Goal: Transaction & Acquisition: Book appointment/travel/reservation

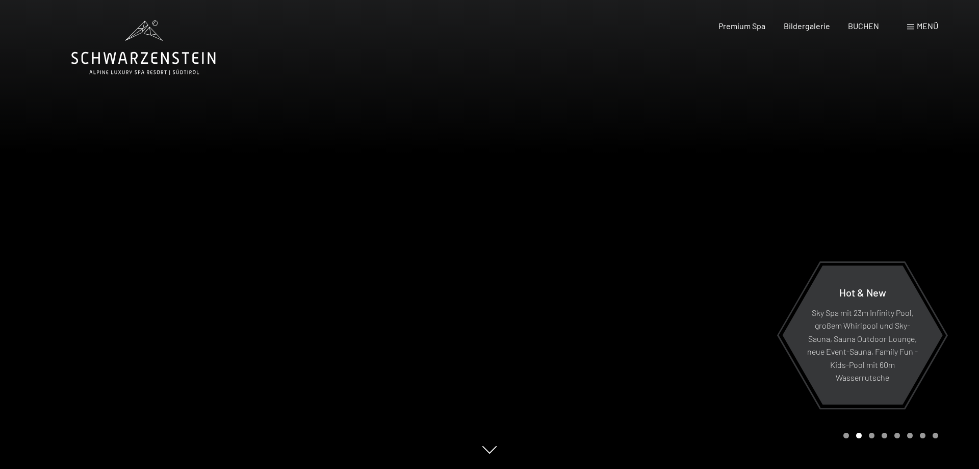
drag, startPoint x: 0, startPoint y: 0, endPoint x: 511, endPoint y: 214, distance: 554.0
click at [510, 212] on div at bounding box center [735, 234] width 490 height 469
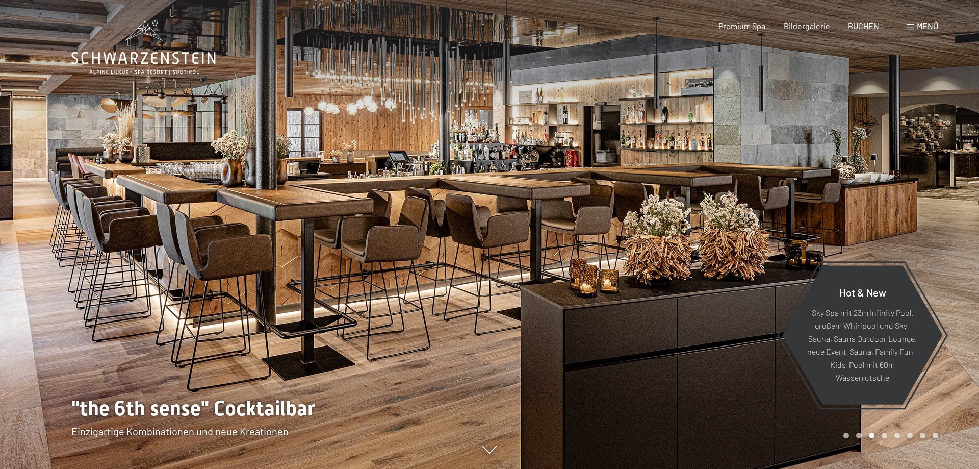
drag, startPoint x: 531, startPoint y: 211, endPoint x: 576, endPoint y: 211, distance: 45.4
click at [576, 211] on div at bounding box center [735, 234] width 490 height 469
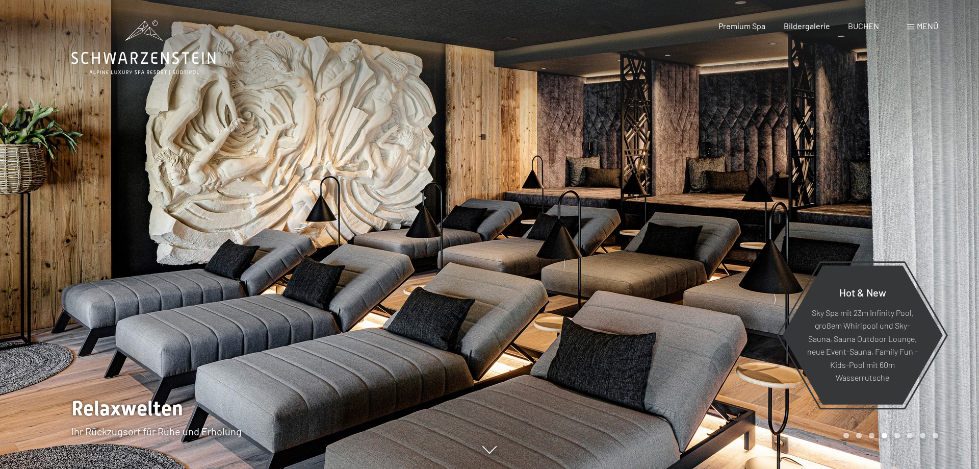
click at [576, 211] on div at bounding box center [735, 234] width 490 height 469
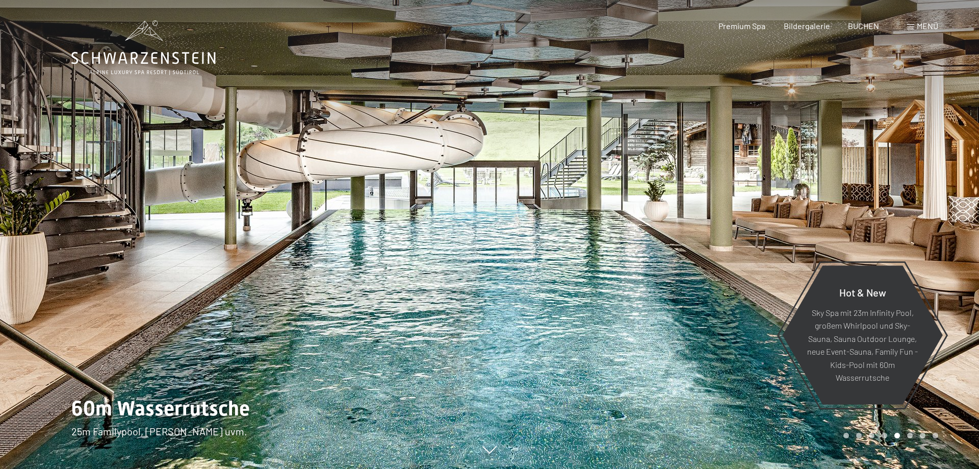
click at [582, 189] on div at bounding box center [735, 234] width 490 height 469
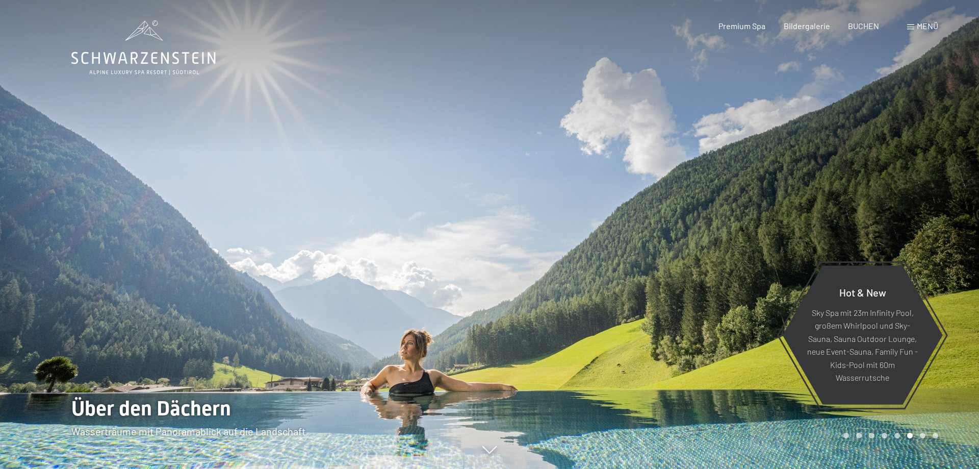
click at [660, 258] on div at bounding box center [735, 234] width 490 height 469
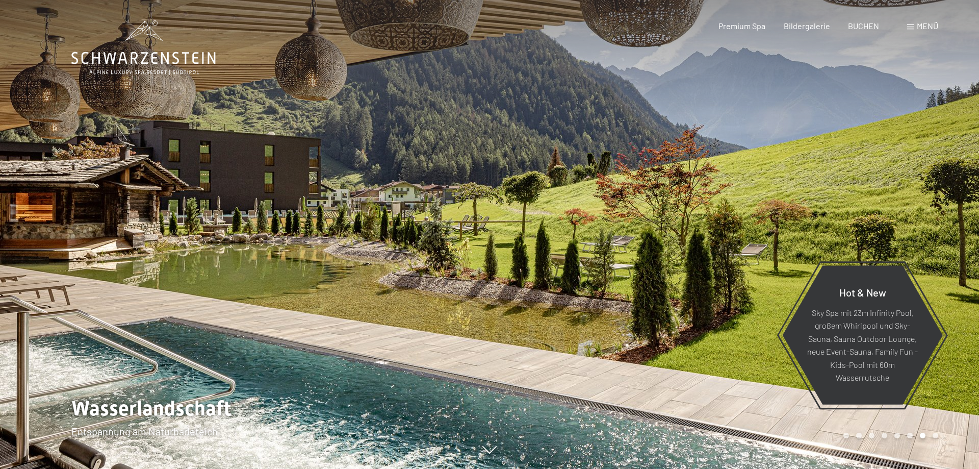
click at [660, 258] on div at bounding box center [735, 234] width 490 height 469
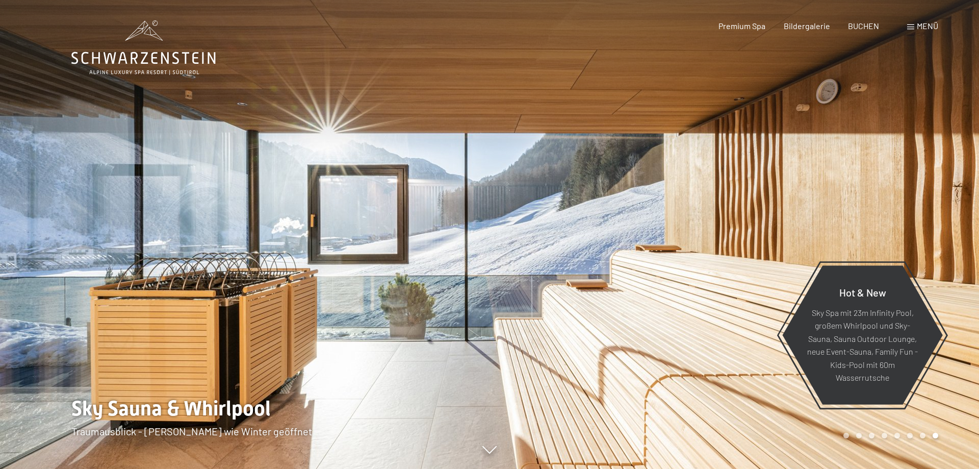
click at [659, 260] on div at bounding box center [735, 234] width 490 height 469
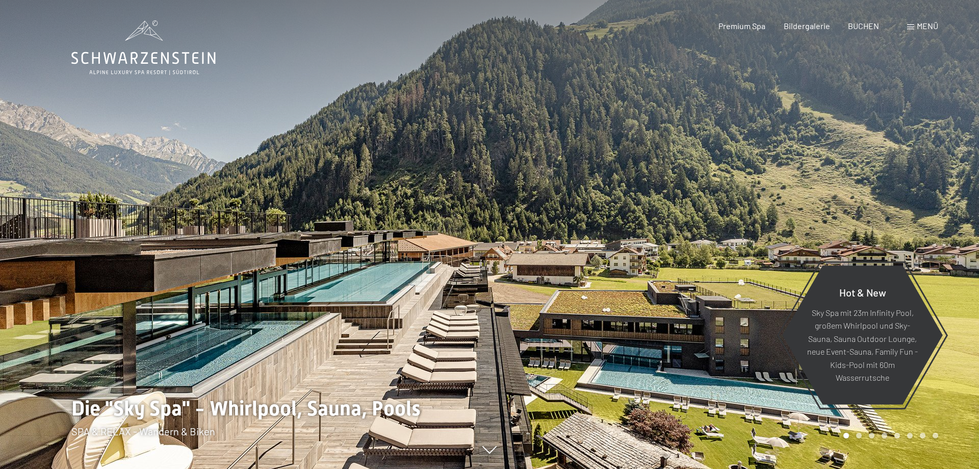
click at [658, 258] on div at bounding box center [735, 234] width 490 height 469
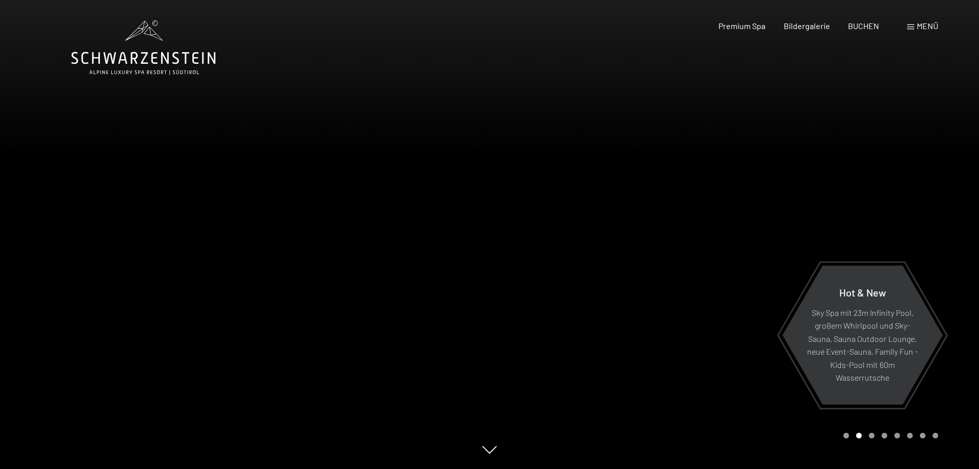
click at [658, 258] on div at bounding box center [735, 234] width 490 height 469
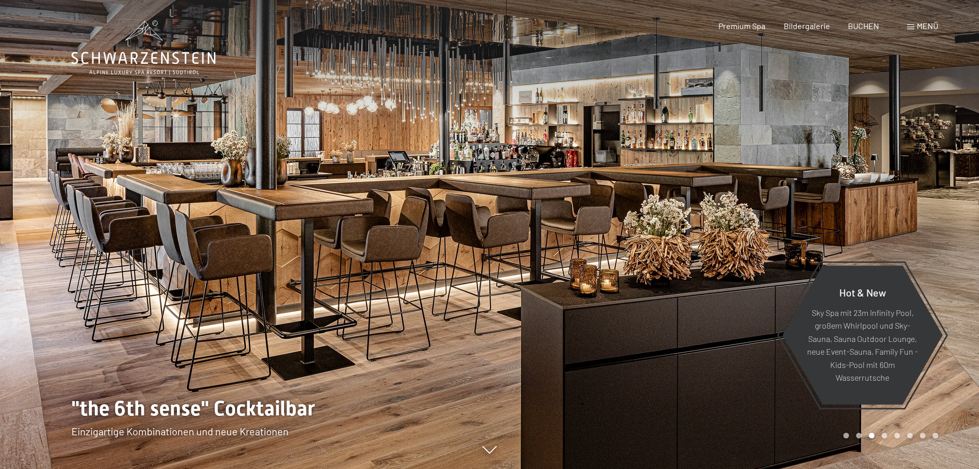
click at [848, 32] on div "Buchen Anfragen Premium Spa Bildergalerie BUCHEN Menü DE IT EN Gutschein Bilder…" at bounding box center [811, 25] width 256 height 11
click at [853, 27] on span "BUCHEN" at bounding box center [863, 24] width 31 height 10
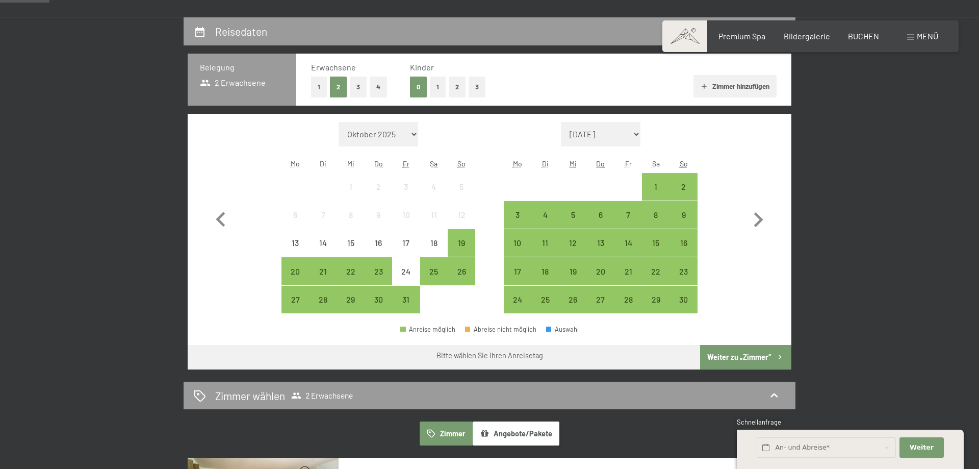
scroll to position [173, 0]
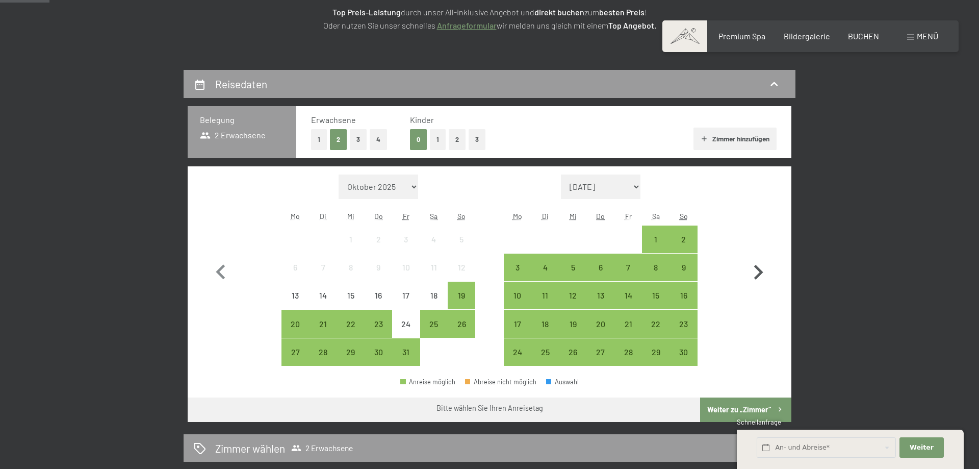
click at [759, 272] on icon "button" at bounding box center [759, 273] width 30 height 30
select select "2025-11-01"
select select "2025-12-01"
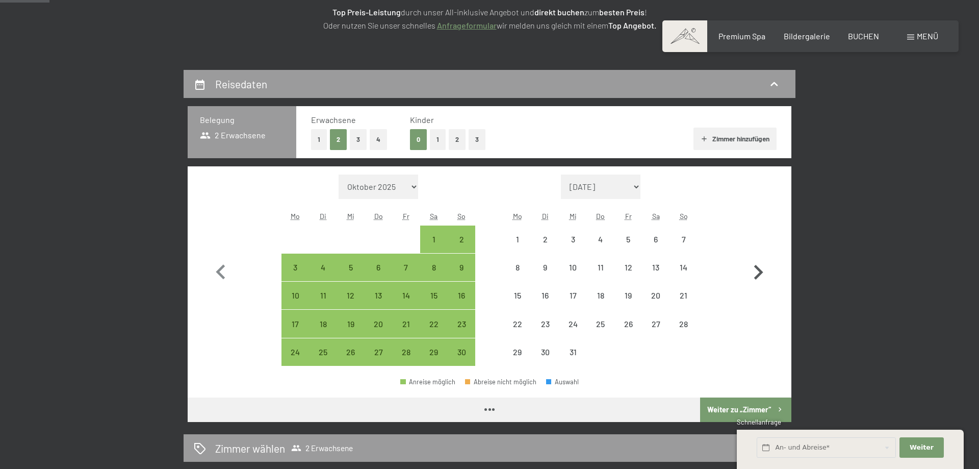
select select "2025-11-01"
select select "2025-12-01"
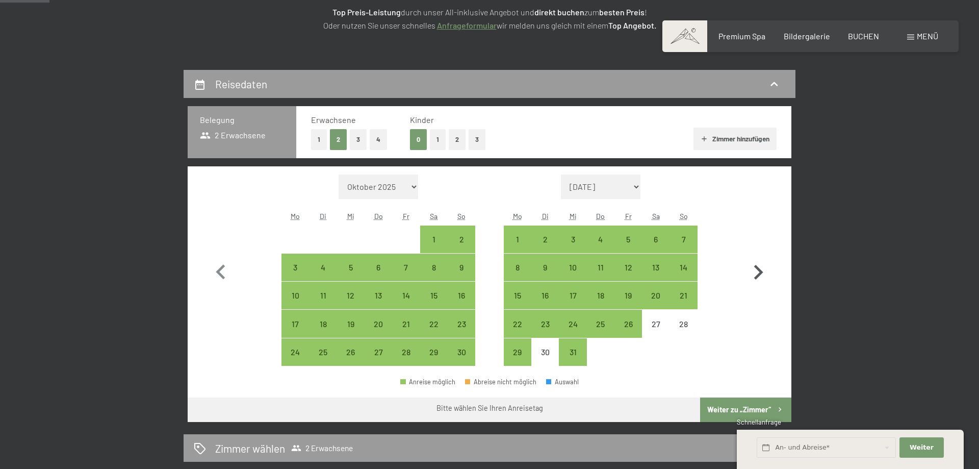
click at [759, 272] on icon "button" at bounding box center [759, 273] width 30 height 30
select select "2025-12-01"
select select "2026-01-01"
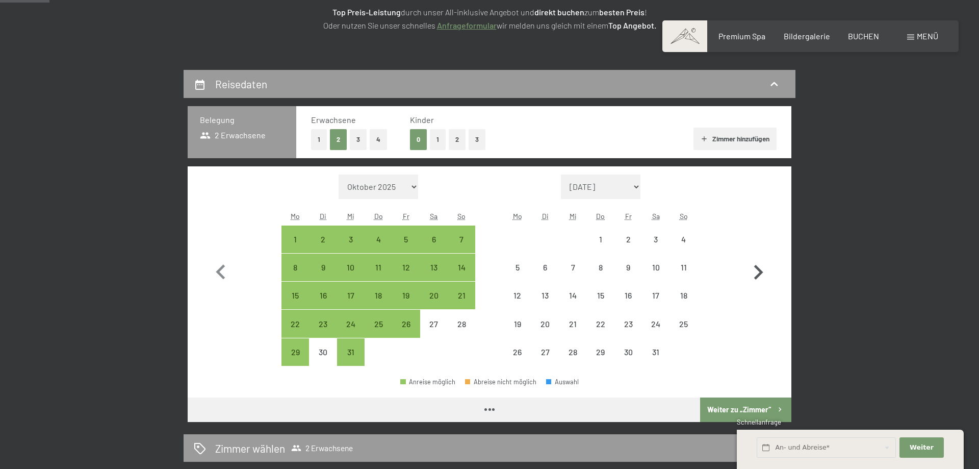
select select "2025-12-01"
select select "2026-01-01"
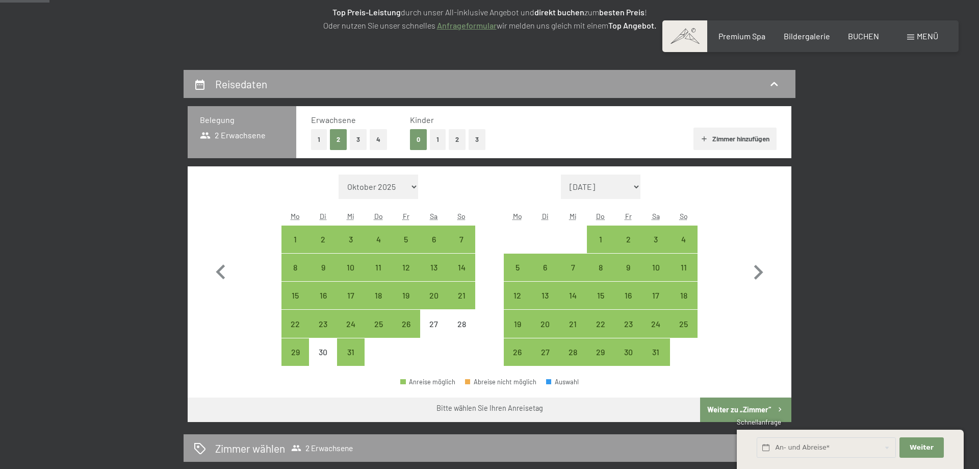
click at [912, 35] on div "Menü" at bounding box center [922, 36] width 31 height 11
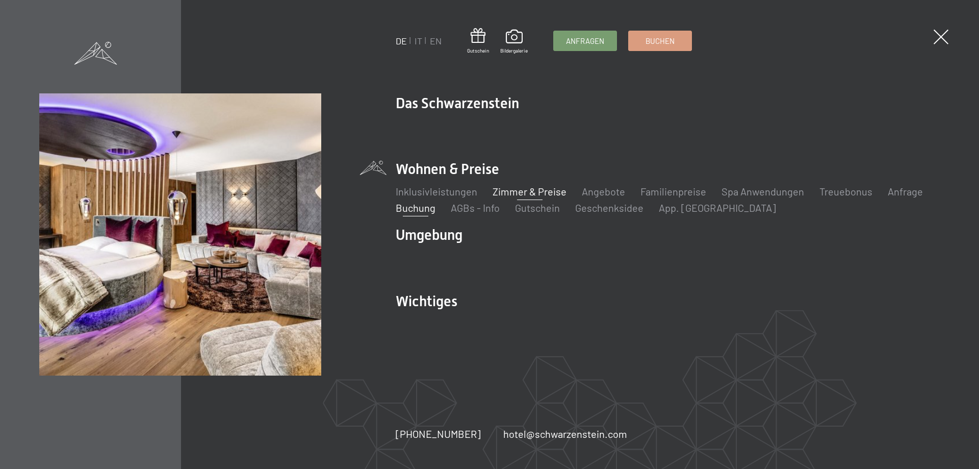
click at [545, 192] on link "Zimmer & Preise" at bounding box center [530, 191] width 74 height 12
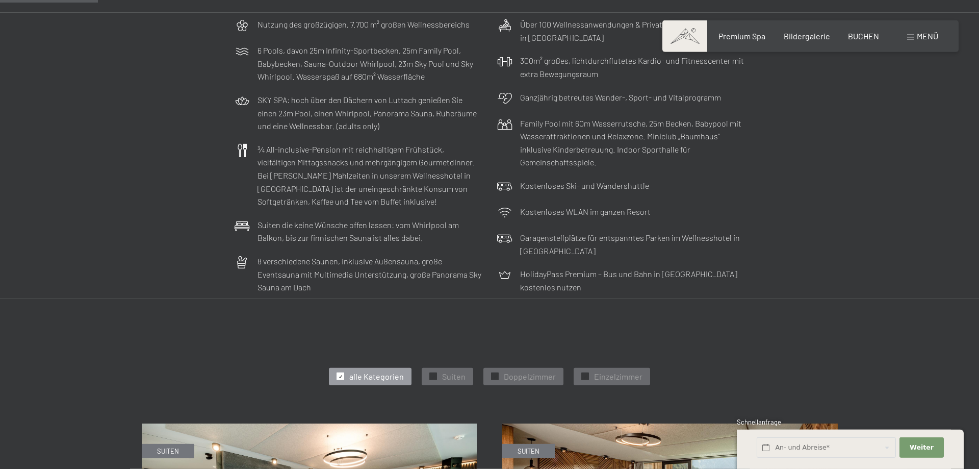
scroll to position [347, 0]
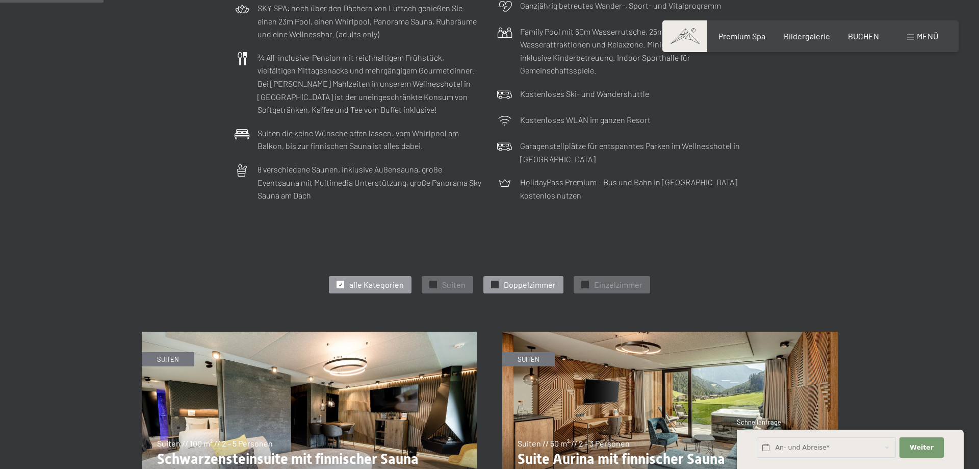
click at [497, 283] on div at bounding box center [495, 285] width 8 height 8
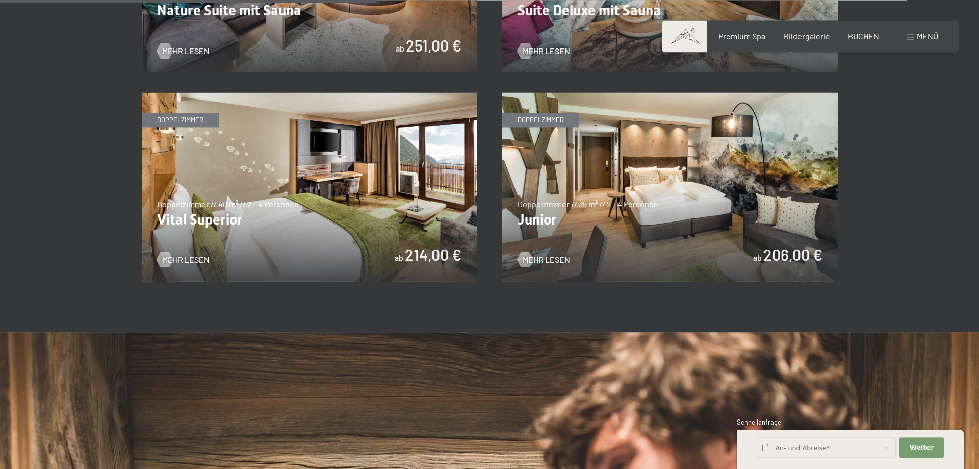
scroll to position [867, 0]
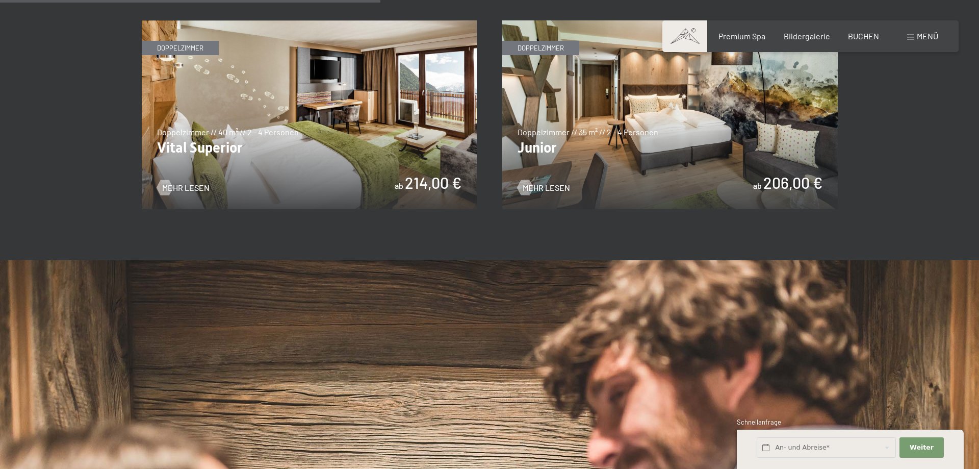
click at [653, 124] on img at bounding box center [670, 114] width 336 height 189
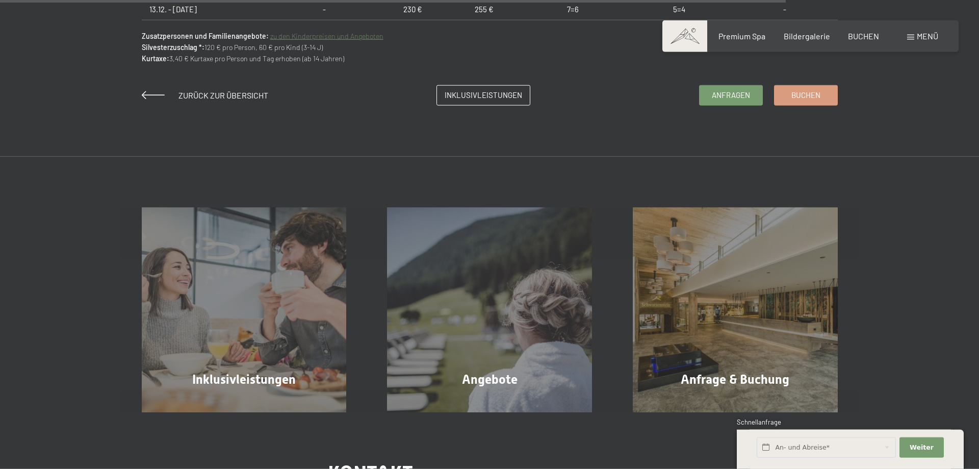
scroll to position [867, 0]
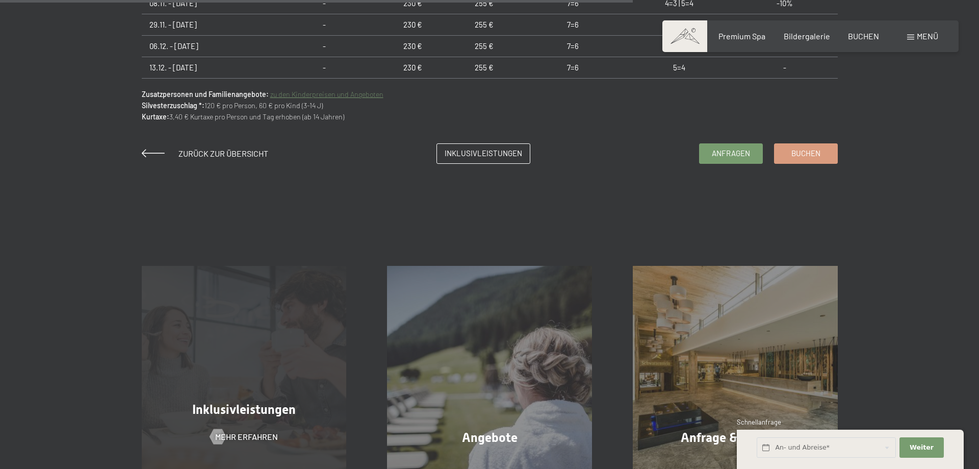
click at [244, 398] on div "Inklusivleistungen Mehr erfahren" at bounding box center [244, 368] width 246 height 205
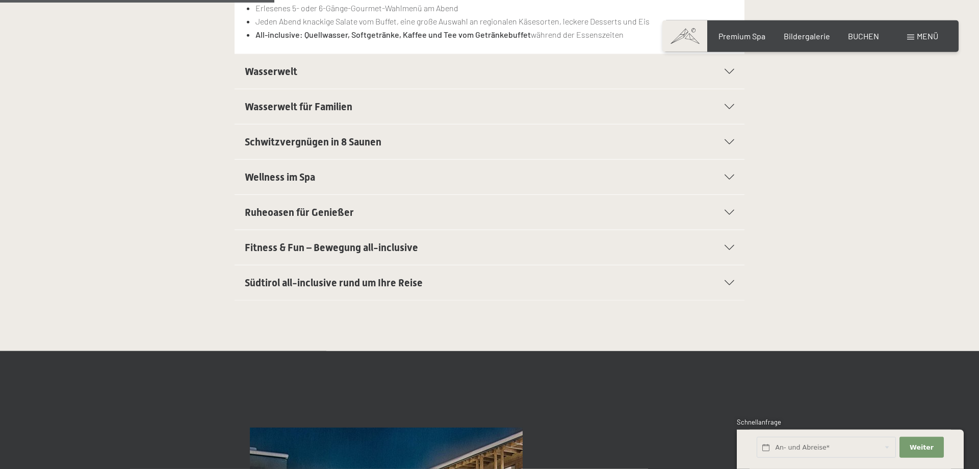
scroll to position [694, 0]
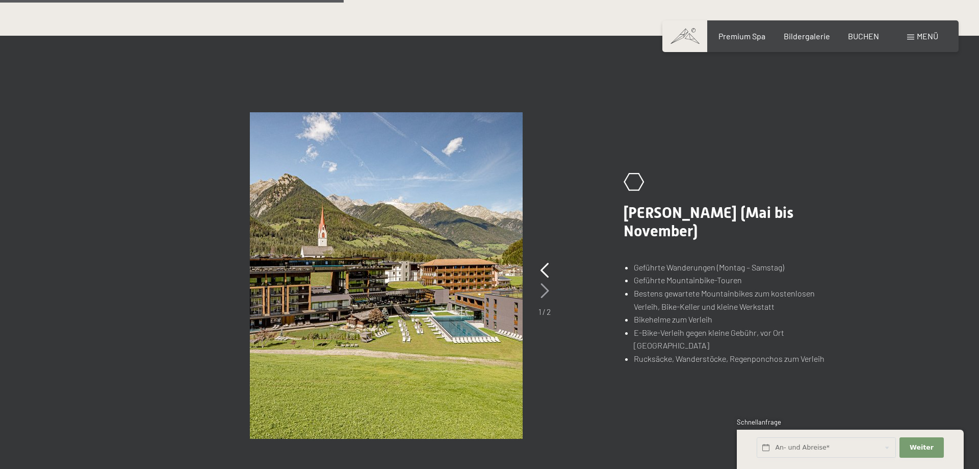
click at [545, 288] on icon at bounding box center [545, 290] width 9 height 15
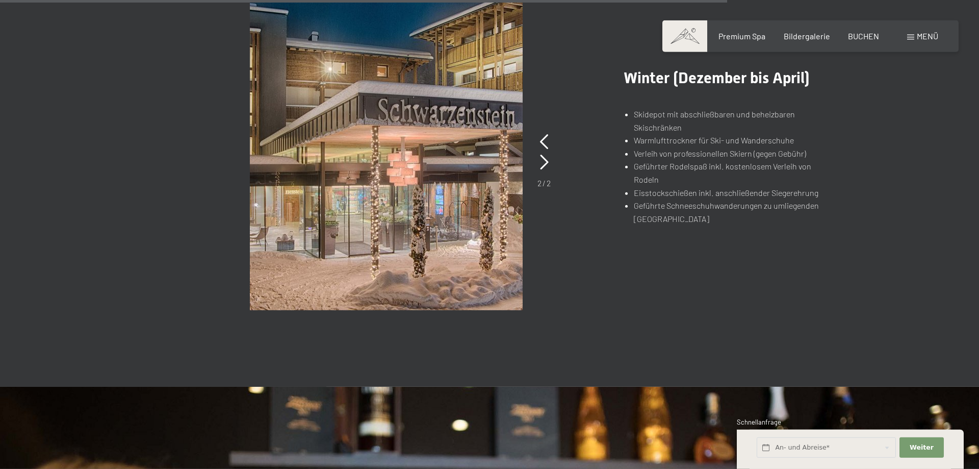
scroll to position [807, 0]
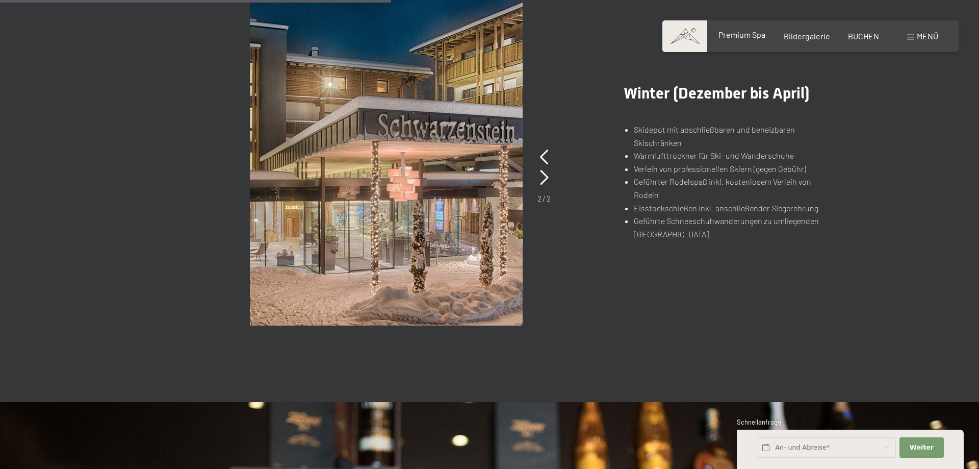
click at [759, 37] on span "Premium Spa" at bounding box center [742, 35] width 47 height 10
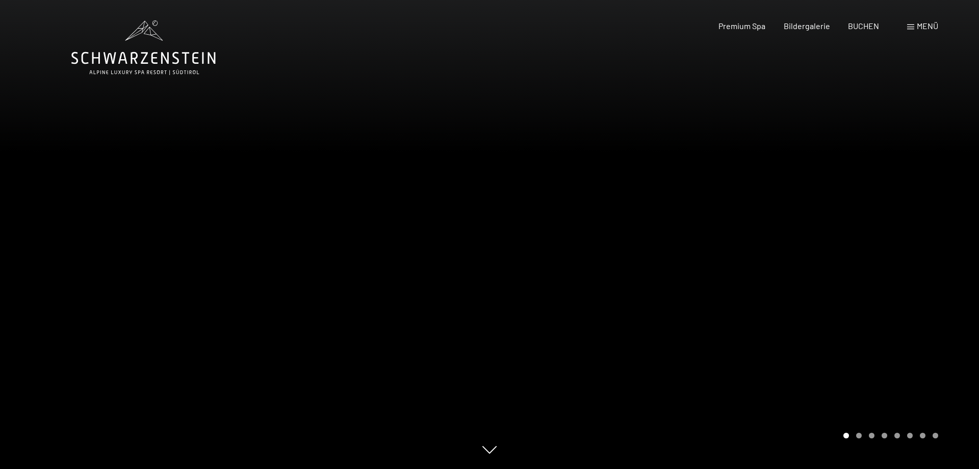
click at [793, 273] on div at bounding box center [735, 234] width 490 height 469
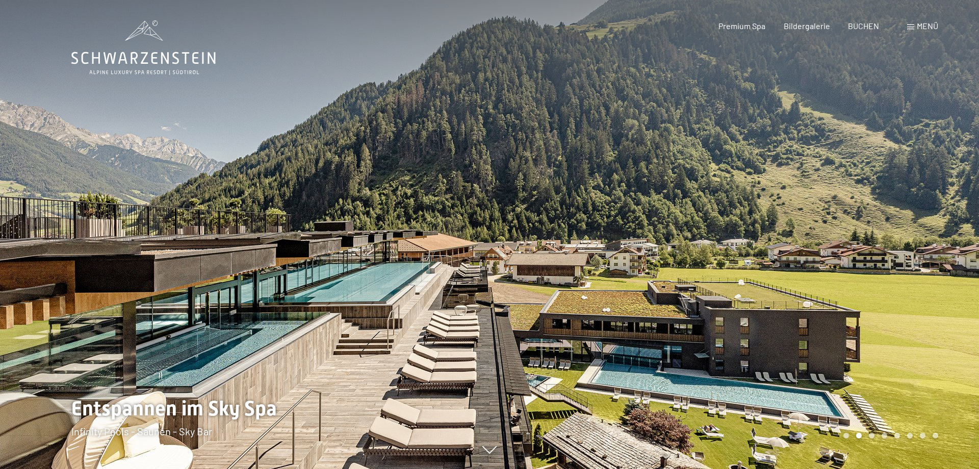
click at [793, 273] on div at bounding box center [735, 234] width 490 height 469
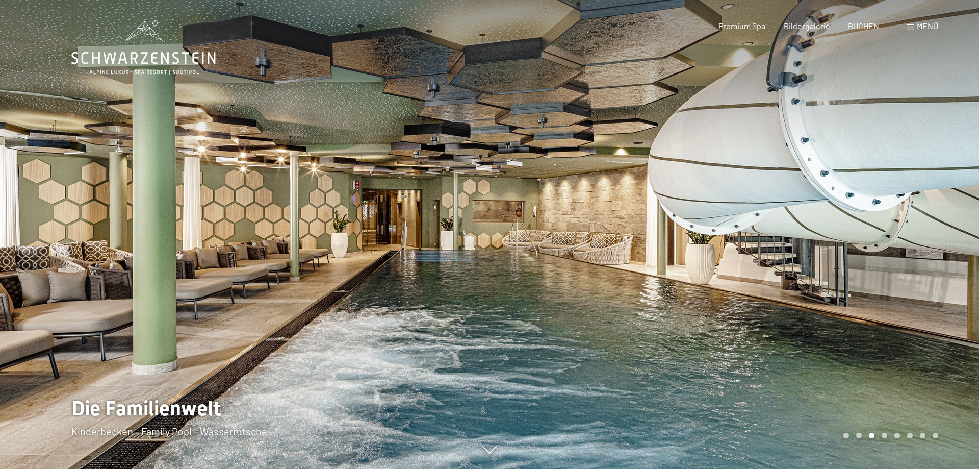
click at [793, 273] on div at bounding box center [735, 234] width 490 height 469
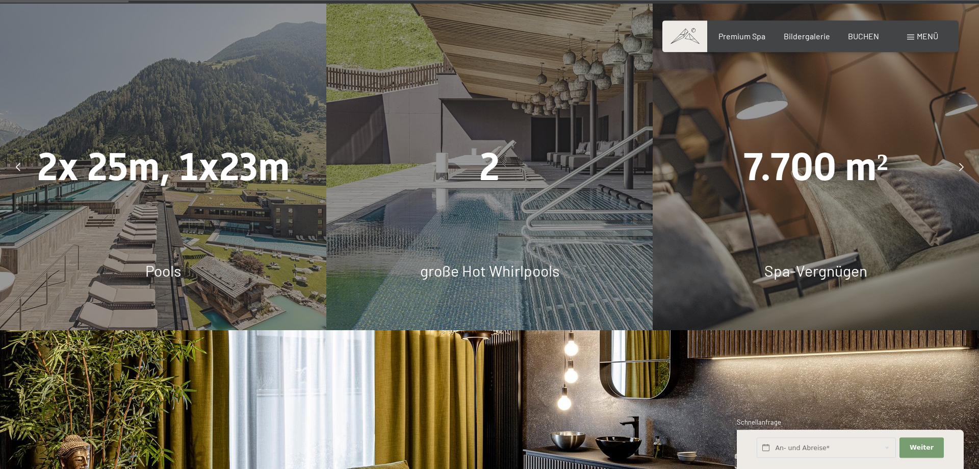
scroll to position [1041, 0]
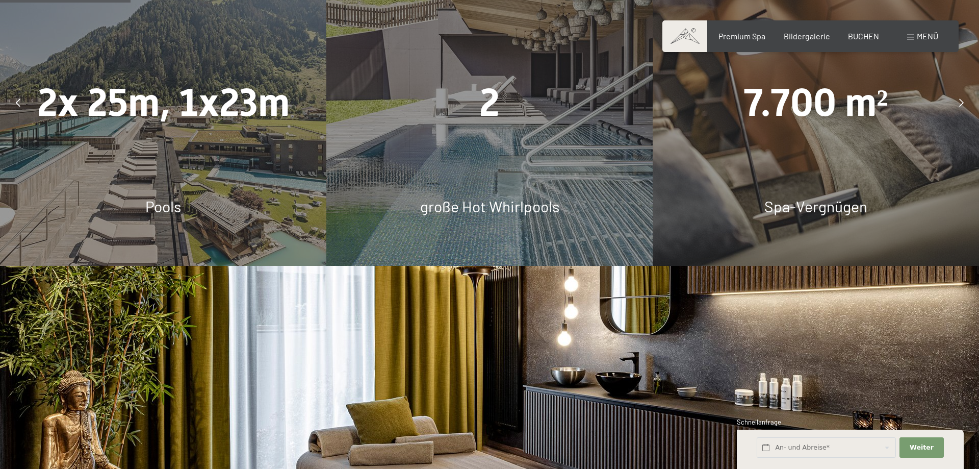
click at [914, 38] on span at bounding box center [910, 37] width 7 height 5
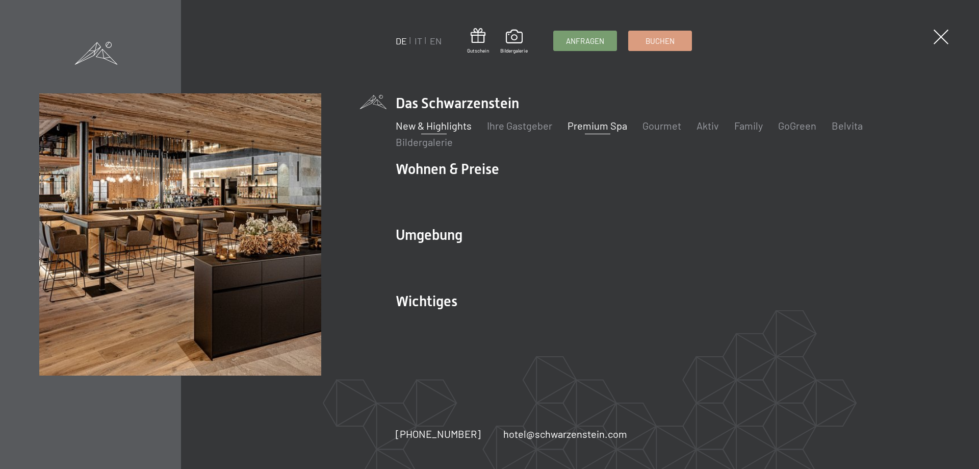
click at [450, 122] on link "New & Highlights" at bounding box center [434, 125] width 76 height 12
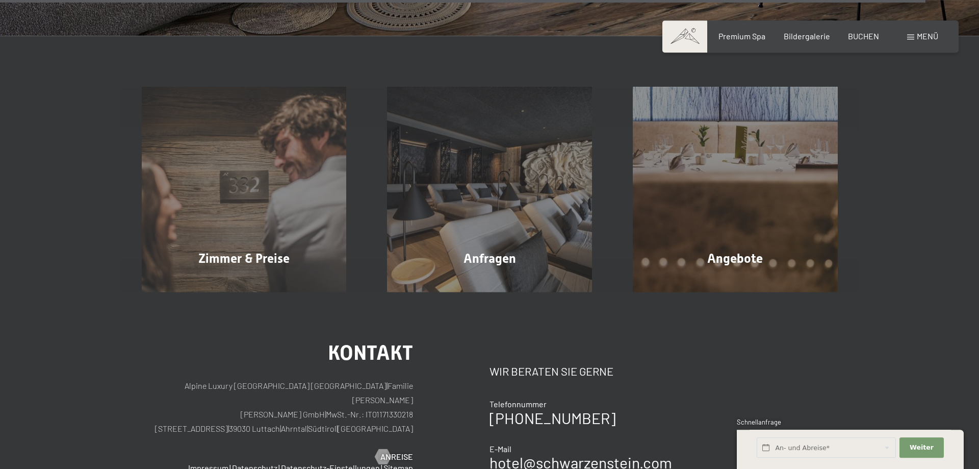
scroll to position [4162, 0]
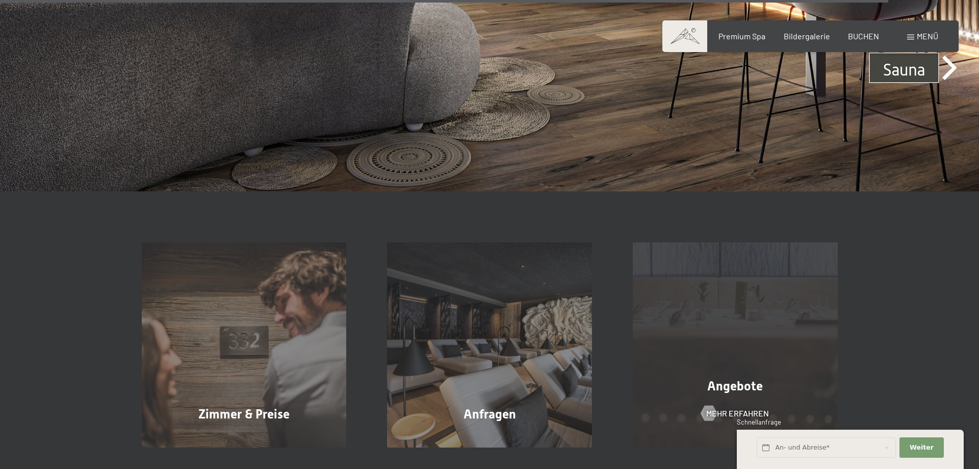
click at [734, 378] on span "Angebote" at bounding box center [736, 385] width 56 height 15
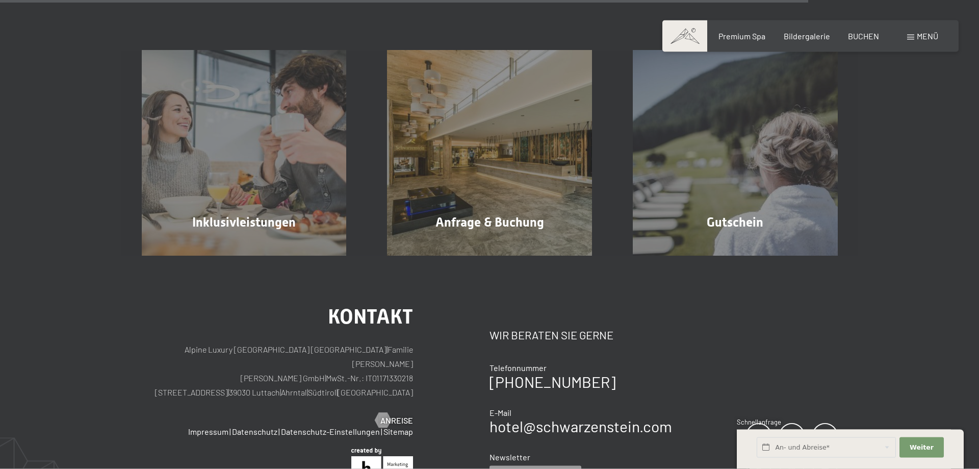
scroll to position [1908, 0]
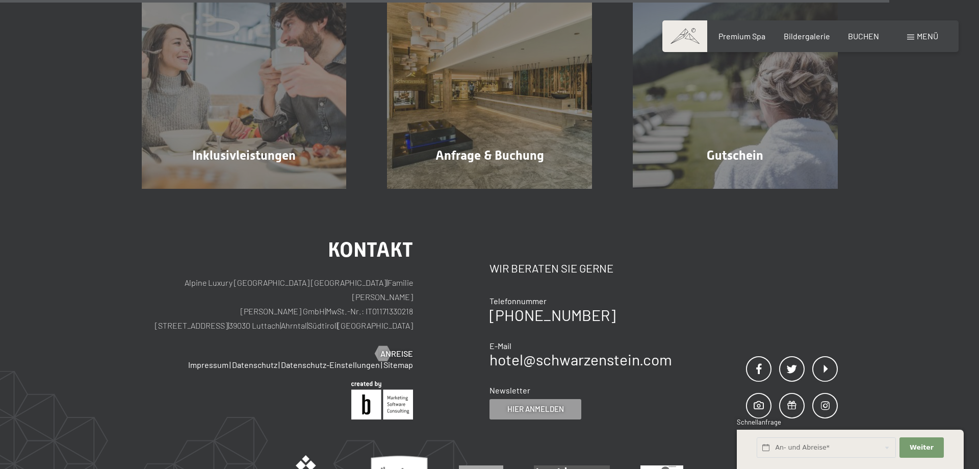
click at [911, 34] on div "Menü" at bounding box center [922, 36] width 31 height 11
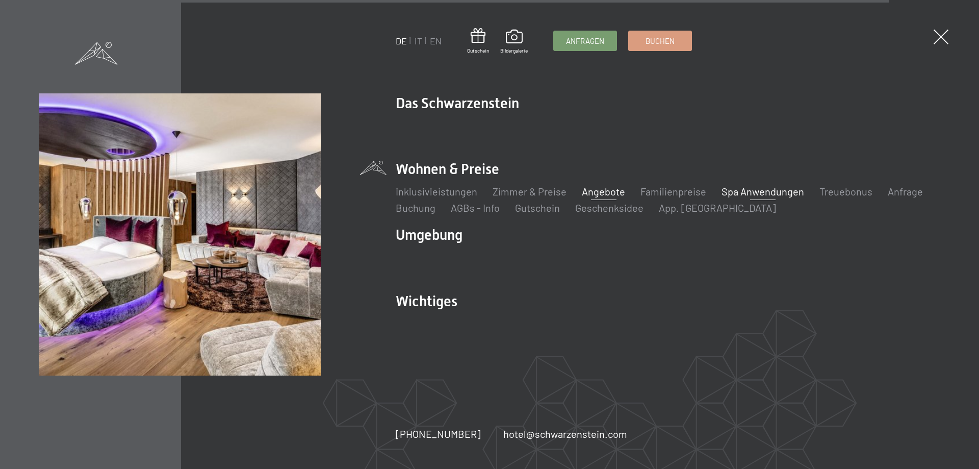
click at [764, 190] on link "Spa Anwendungen" at bounding box center [763, 191] width 83 height 12
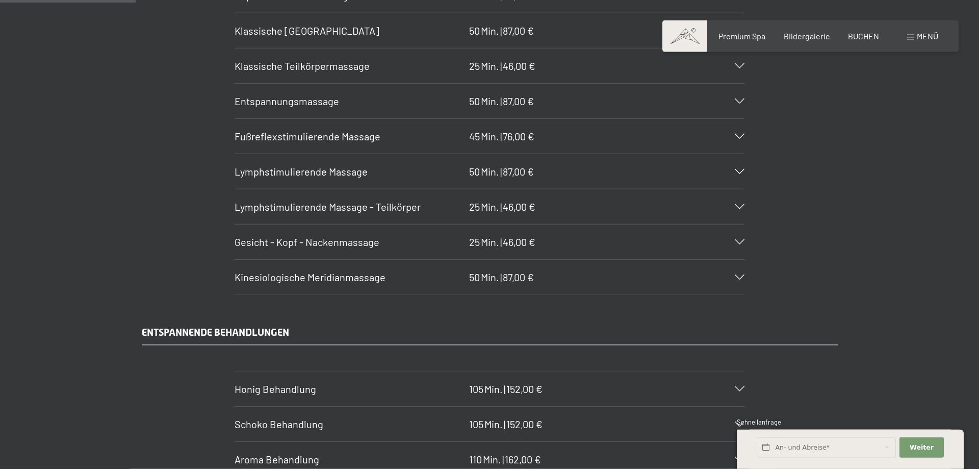
scroll to position [1041, 0]
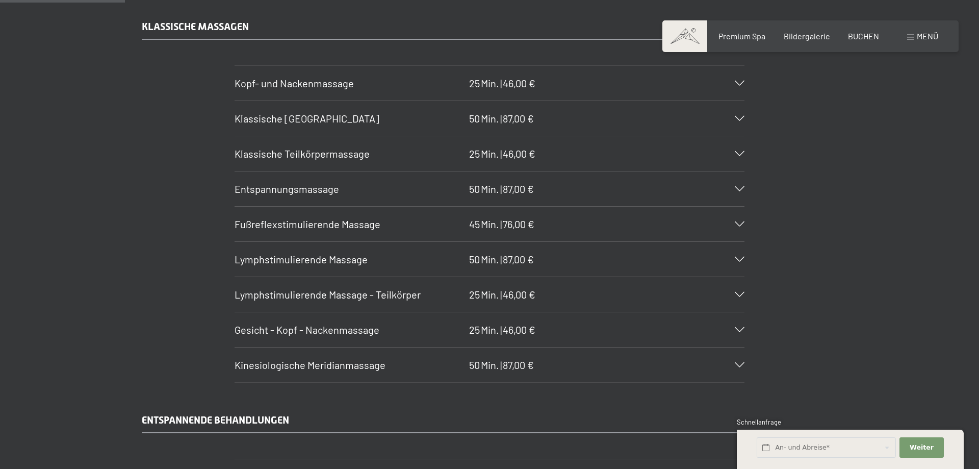
click at [908, 36] on span at bounding box center [910, 37] width 7 height 5
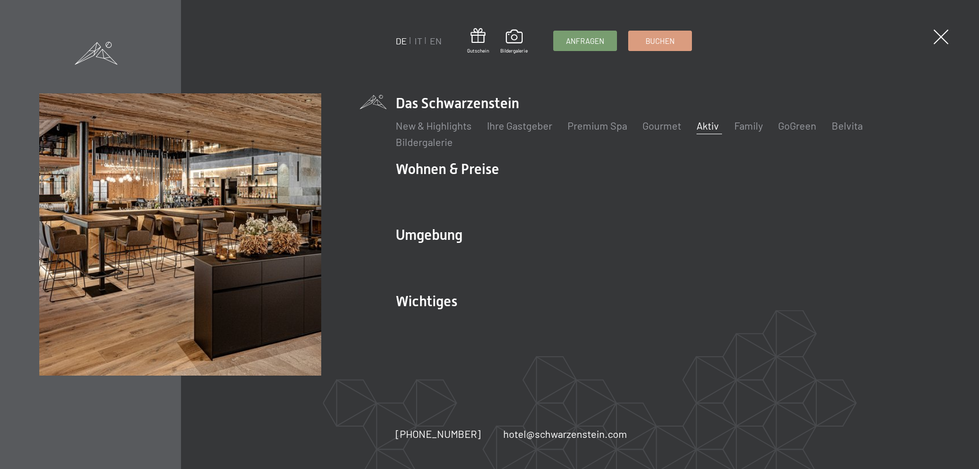
click at [698, 124] on link "Aktiv" at bounding box center [708, 125] width 22 height 12
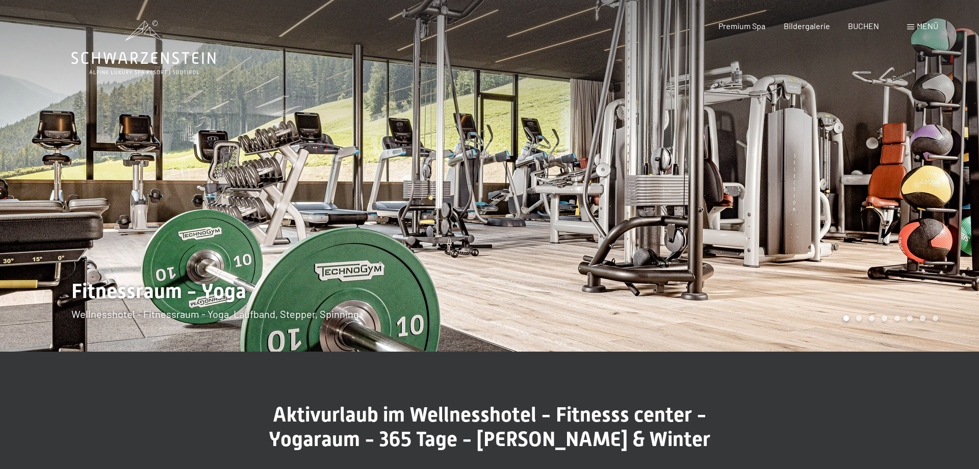
click at [796, 210] on div at bounding box center [735, 175] width 490 height 351
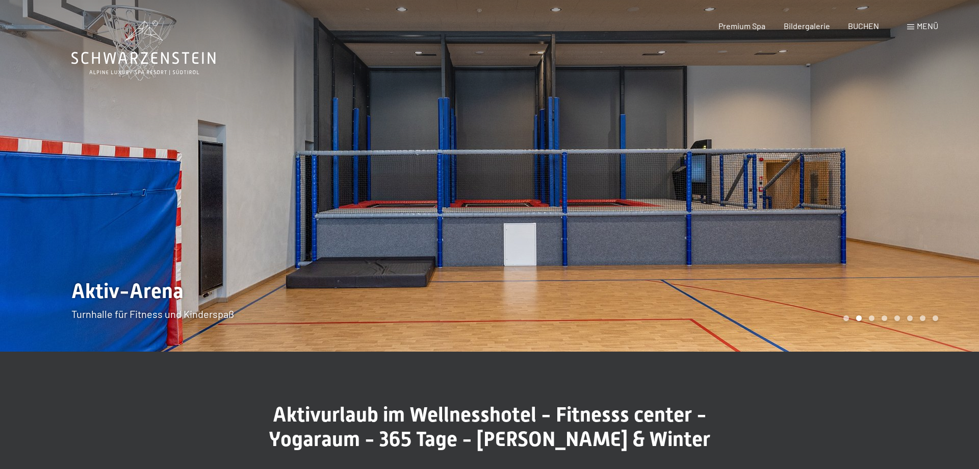
click at [796, 210] on div at bounding box center [735, 175] width 490 height 351
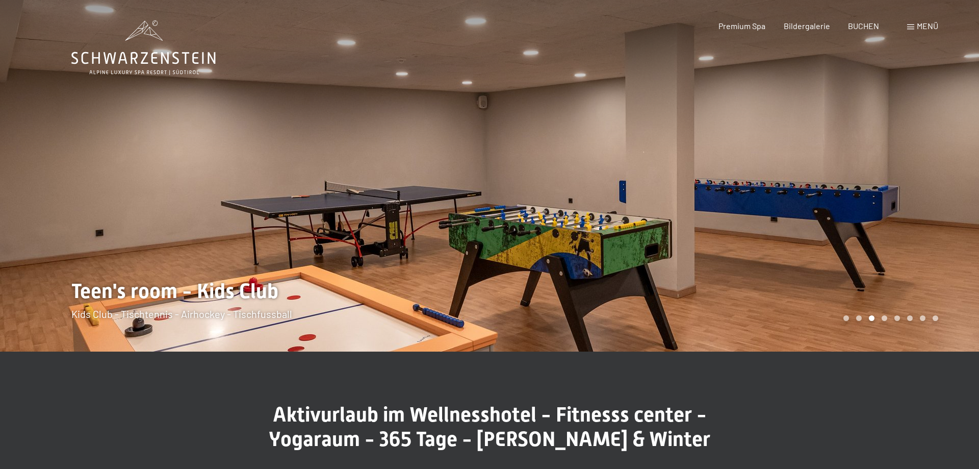
click at [796, 210] on div at bounding box center [735, 175] width 490 height 351
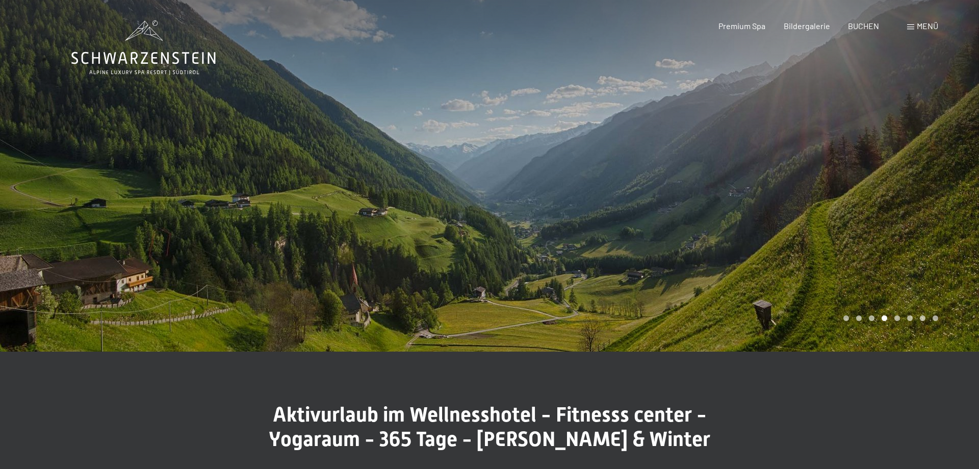
click at [796, 210] on div at bounding box center [735, 175] width 490 height 351
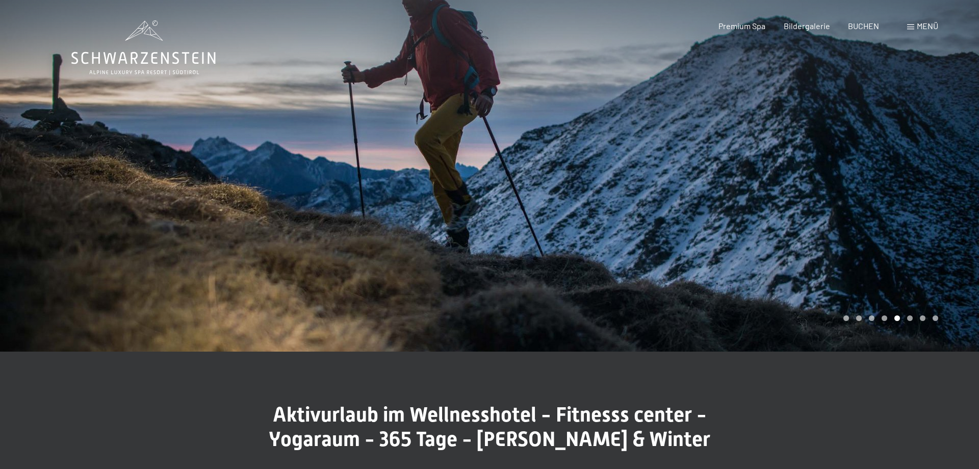
click at [796, 210] on div at bounding box center [735, 175] width 490 height 351
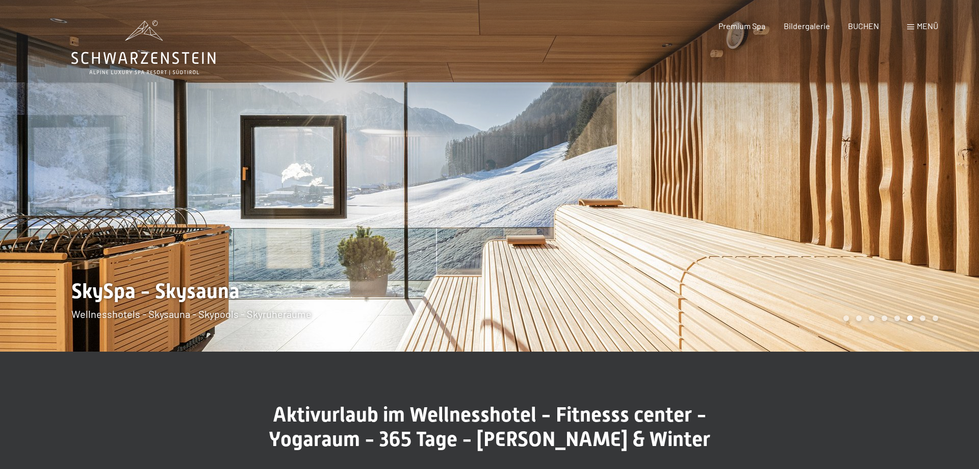
click at [797, 209] on div at bounding box center [735, 175] width 490 height 351
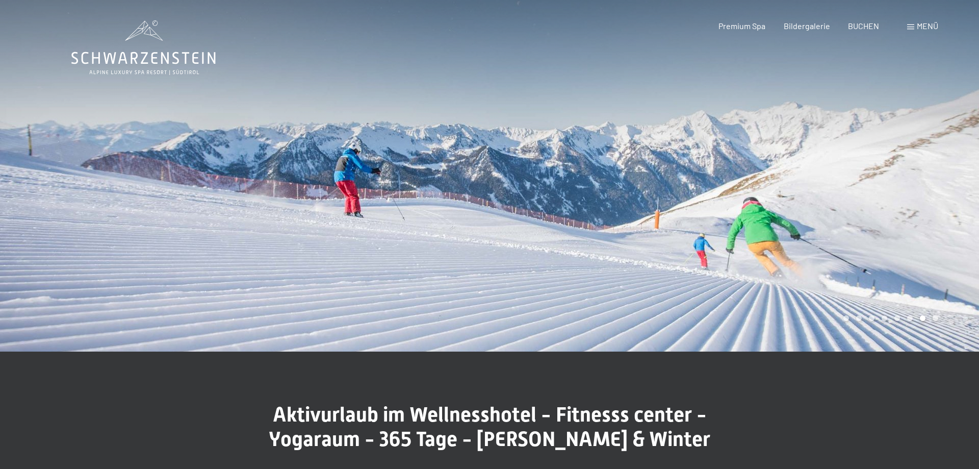
click at [797, 209] on div at bounding box center [735, 175] width 490 height 351
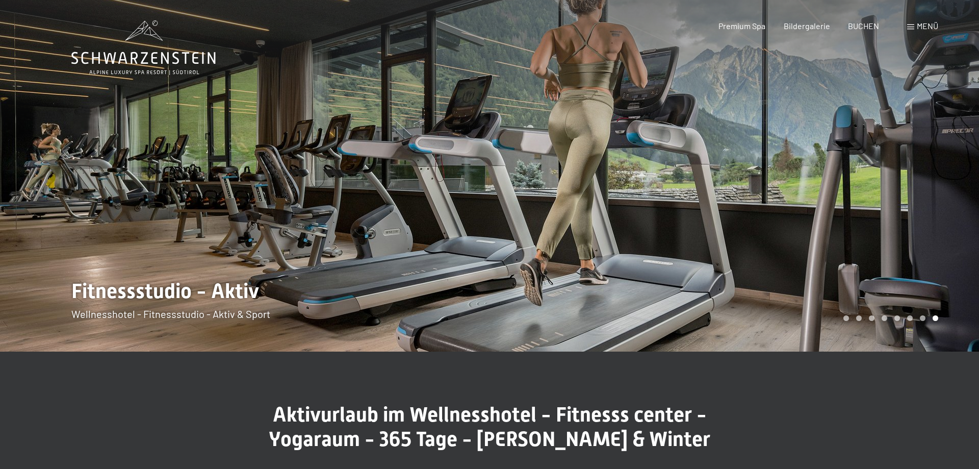
click at [907, 29] on div "Buchen Anfragen Premium Spa Bildergalerie BUCHEN Menü DE IT EN Gutschein Bilder…" at bounding box center [811, 25] width 256 height 11
click at [908, 29] on span at bounding box center [910, 26] width 7 height 5
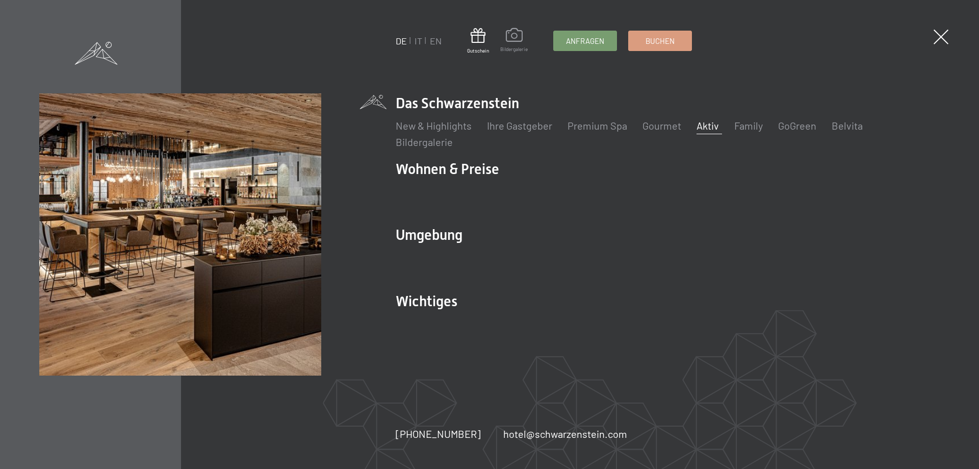
click at [508, 40] on span at bounding box center [514, 36] width 28 height 17
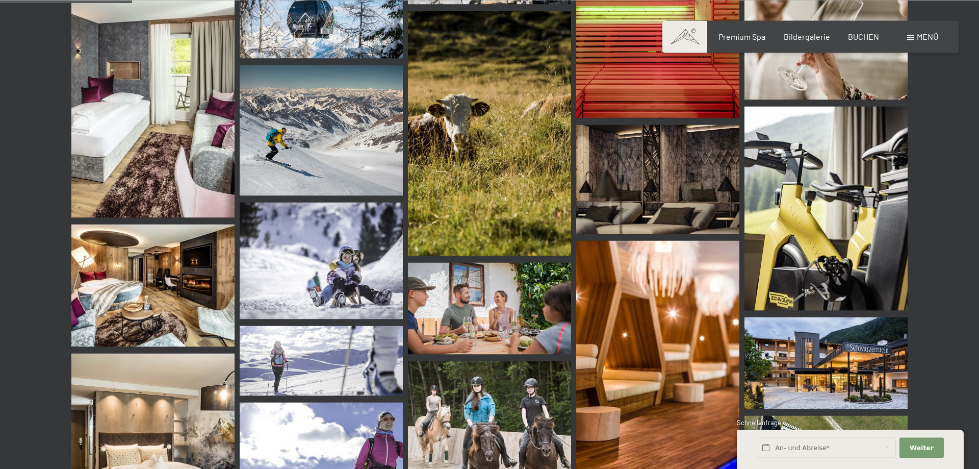
scroll to position [1734, 0]
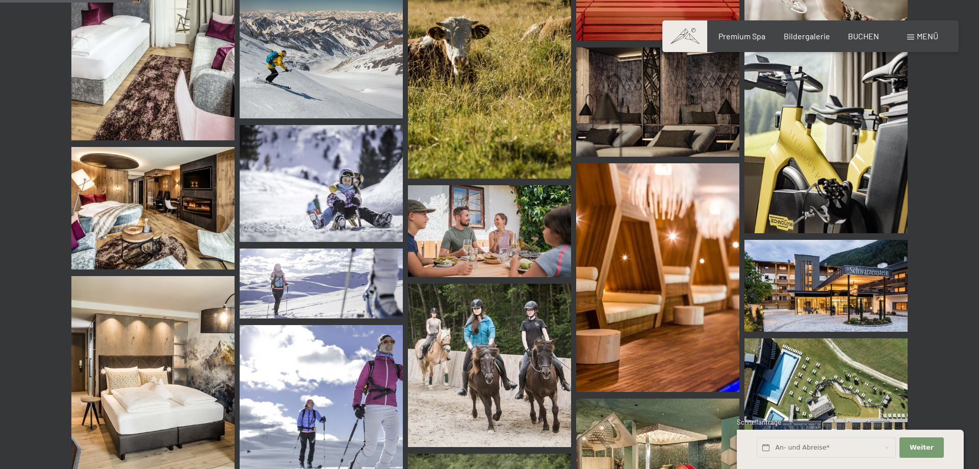
click at [693, 41] on span at bounding box center [685, 36] width 45 height 32
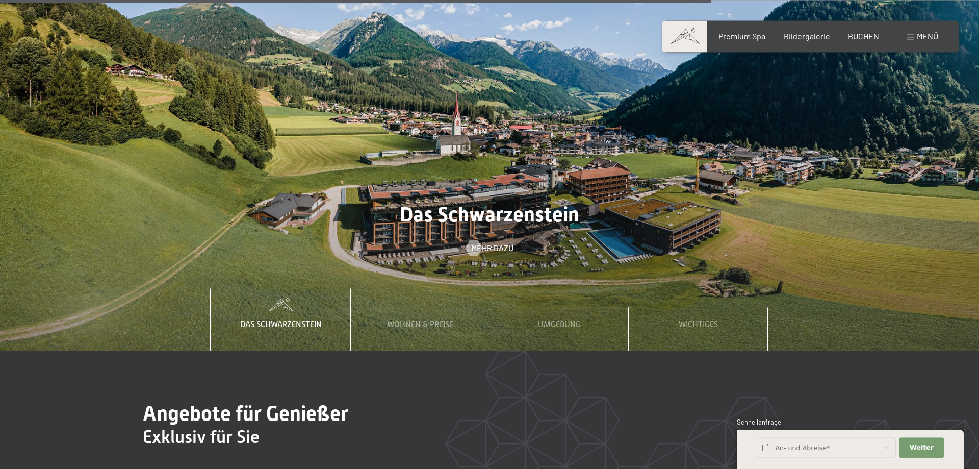
scroll to position [4509, 0]
